Goal: Task Accomplishment & Management: Manage account settings

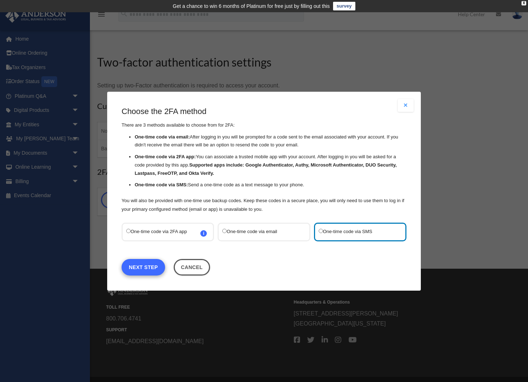
click at [140, 264] on link "Next Step" at bounding box center [144, 267] width 44 height 17
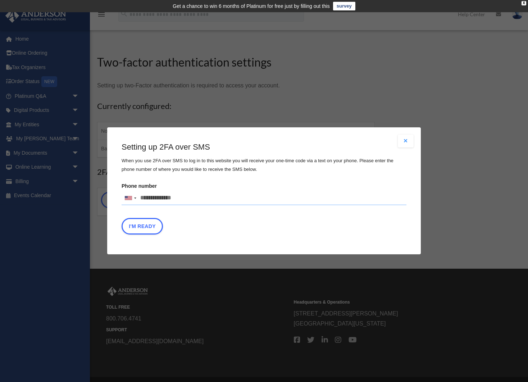
click at [181, 198] on input "Phone number United States +1 United Kingdom +44 Afghanistan (‫افغانستان‬‎) +93…" at bounding box center [264, 198] width 285 height 14
type input "**********"
click at [141, 226] on button "I'm Ready" at bounding box center [142, 227] width 41 height 17
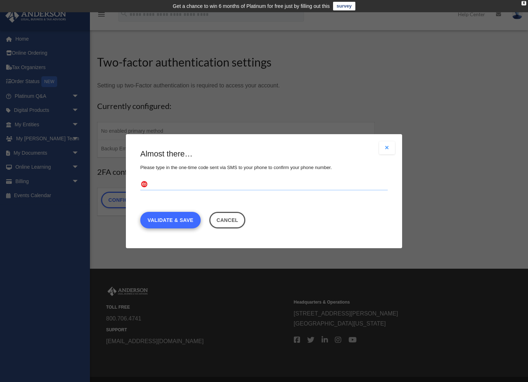
click at [171, 220] on link "Validate & Save" at bounding box center [170, 220] width 60 height 17
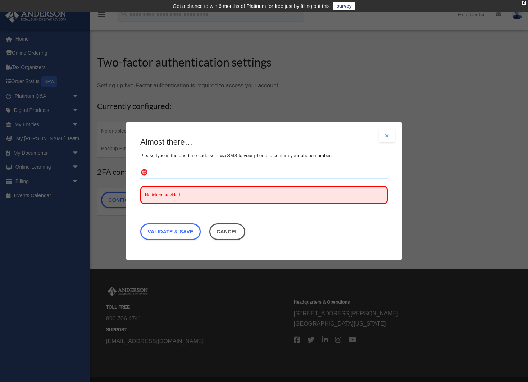
click at [154, 172] on input "text" at bounding box center [264, 173] width 248 height 12
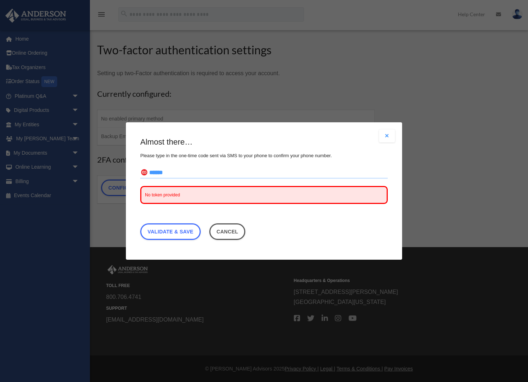
scroll to position [22, 0]
type input "******"
click at [166, 221] on div "Almost there… Please type in the one-time code sent via SMS to your phone to co…" at bounding box center [264, 190] width 248 height 107
click at [388, 126] on div "Are you sure? Any unsaved changes will be lost! Yes No Choose the 2FA method Th…" at bounding box center [264, 191] width 276 height 138
click at [220, 219] on div "Almost there… Please type in the one-time code sent via SMS to your phone to co…" at bounding box center [264, 190] width 248 height 107
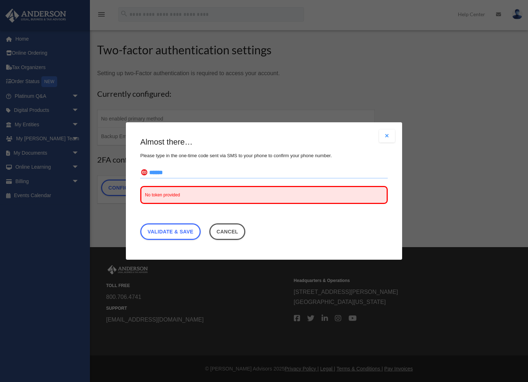
click at [180, 221] on div "Almost there… Please type in the one-time code sent via SMS to your phone to co…" at bounding box center [264, 190] width 248 height 107
click at [387, 126] on div "Are you sure? Any unsaved changes will be lost! Yes No Choose the 2FA method Th…" at bounding box center [264, 191] width 276 height 138
click at [174, 183] on fieldset "****** No token provided" at bounding box center [264, 188] width 248 height 42
click at [386, 126] on div "Are you sure? Any unsaved changes will be lost! Yes No Choose the 2FA method Th…" at bounding box center [264, 191] width 276 height 138
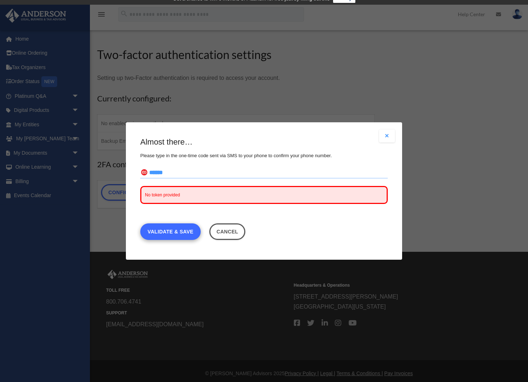
click at [168, 230] on link "Validate & Save" at bounding box center [170, 232] width 60 height 17
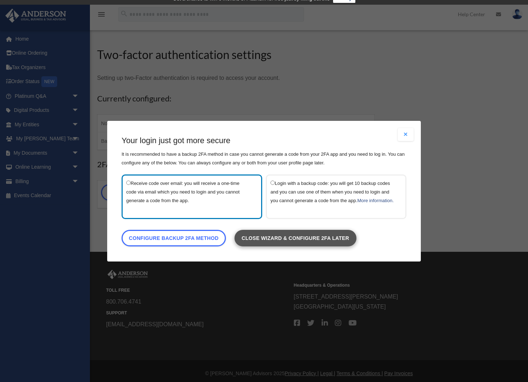
click at [263, 240] on link "Close wizard & configure 2FA later" at bounding box center [296, 238] width 122 height 17
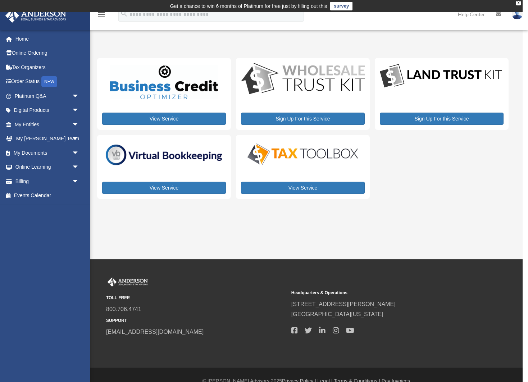
click at [518, 17] on img at bounding box center [517, 14] width 11 height 10
click at [400, 46] on div "My Services date_range Published on Last updated August 8, 2024 July 2, 2020 by…" at bounding box center [305, 127] width 417 height 162
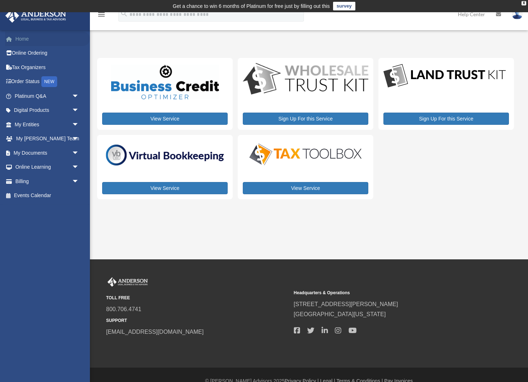
click at [21, 40] on link "Home" at bounding box center [47, 39] width 85 height 14
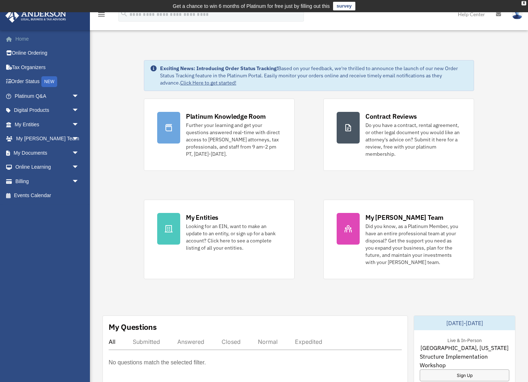
click at [19, 41] on link "Home" at bounding box center [47, 39] width 85 height 14
click at [28, 151] on link "My Documents arrow_drop_down" at bounding box center [47, 153] width 85 height 14
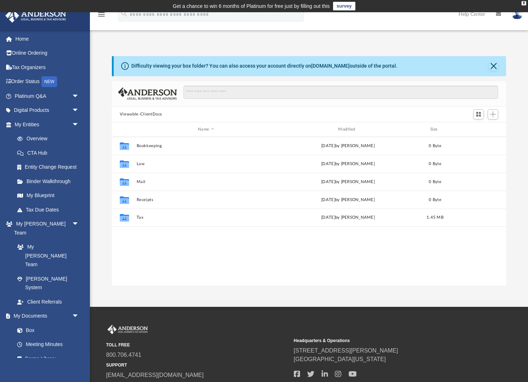
scroll to position [164, 395]
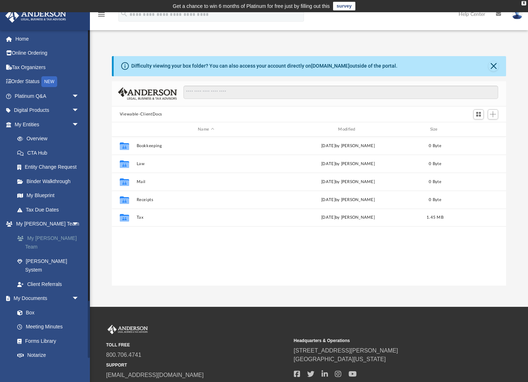
click at [36, 237] on link "My [PERSON_NAME] Team" at bounding box center [50, 242] width 80 height 23
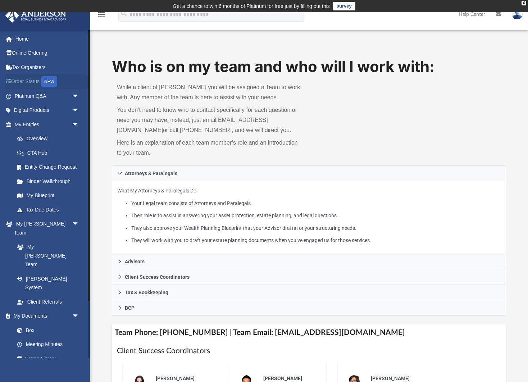
click at [27, 80] on link "Order Status NEW" at bounding box center [47, 82] width 85 height 15
